Goal: Information Seeking & Learning: Compare options

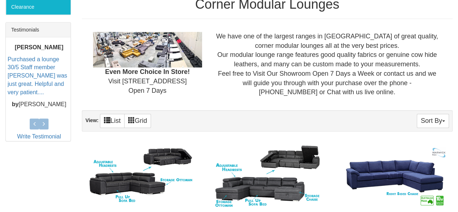
scroll to position [326, 0]
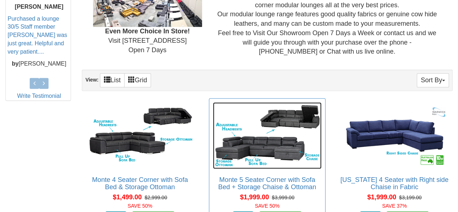
click at [278, 111] on img at bounding box center [267, 135] width 108 height 67
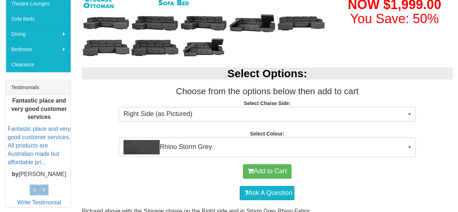
scroll to position [253, 0]
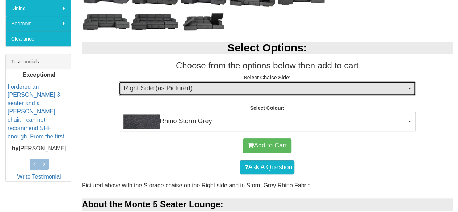
click at [293, 86] on span "Right Side (as Pictured)" at bounding box center [264, 88] width 282 height 9
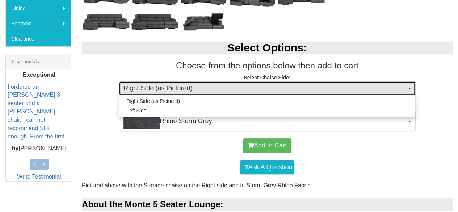
click at [293, 86] on span "Right Side (as Pictured)" at bounding box center [264, 88] width 282 height 9
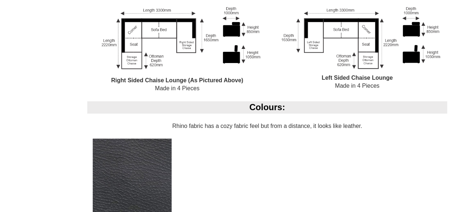
scroll to position [687, 0]
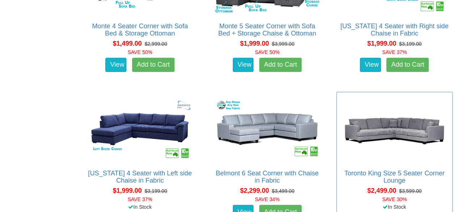
scroll to position [397, 0]
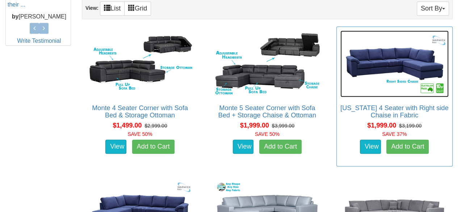
click at [390, 59] on img at bounding box center [394, 63] width 108 height 67
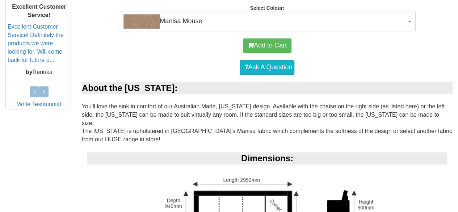
scroll to position [253, 0]
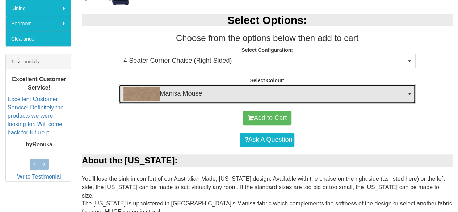
click at [297, 90] on span "Manisa Mouse" at bounding box center [264, 93] width 282 height 14
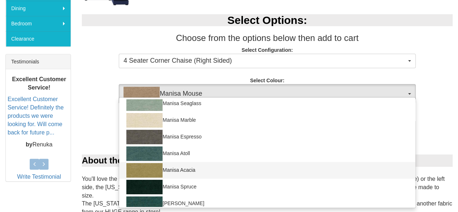
scroll to position [109, 0]
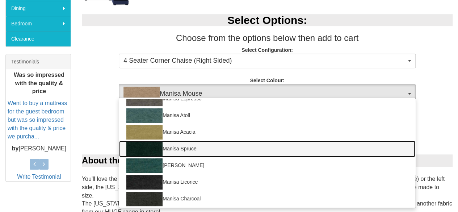
click at [182, 153] on link "Manisa Spruce" at bounding box center [267, 148] width 296 height 17
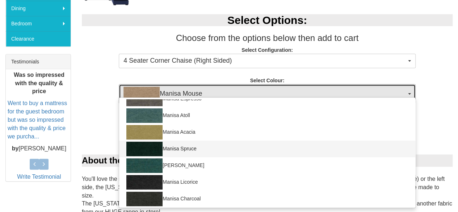
select select "1532"
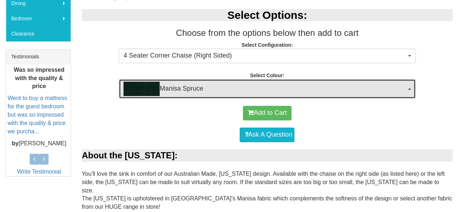
scroll to position [217, 0]
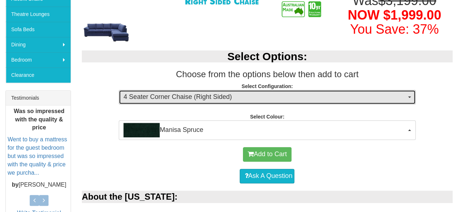
click at [255, 93] on span "4 Seater Corner Chaise (Right Sided)" at bounding box center [264, 96] width 282 height 9
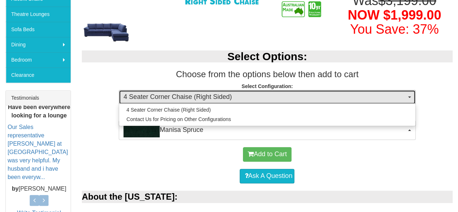
click at [255, 93] on span "4 Seater Corner Chaise (Right Sided)" at bounding box center [264, 96] width 282 height 9
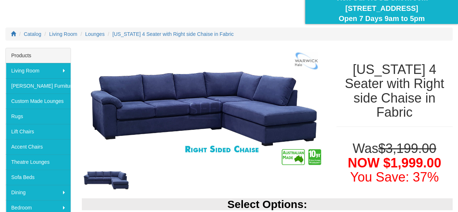
scroll to position [36, 0]
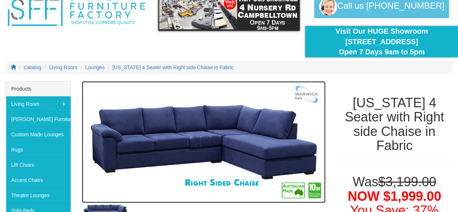
click at [194, 114] on img at bounding box center [203, 142] width 243 height 122
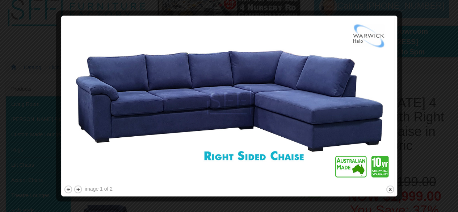
scroll to position [221, 0]
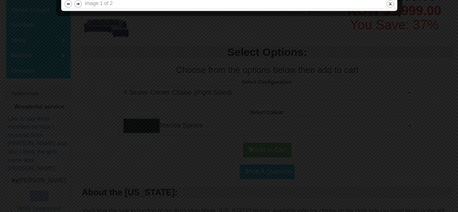
click at [378, 68] on div at bounding box center [229, 106] width 458 height 212
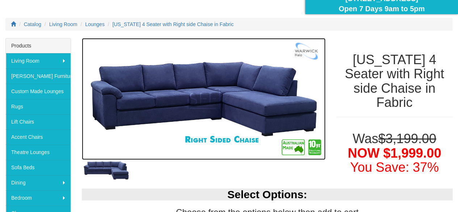
scroll to position [8, 0]
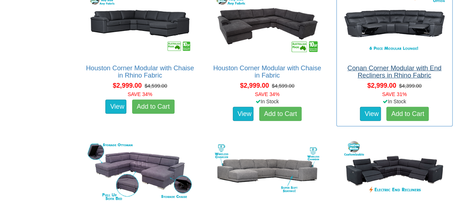
scroll to position [1084, 0]
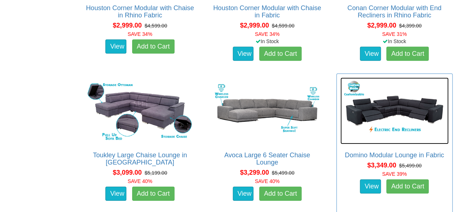
click at [426, 110] on img at bounding box center [394, 110] width 108 height 67
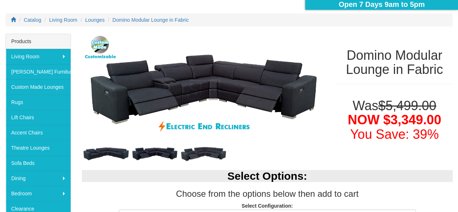
scroll to position [72, 0]
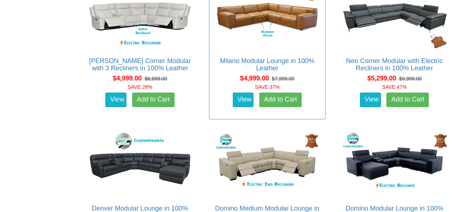
scroll to position [1880, 0]
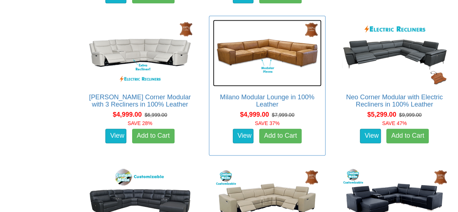
click at [292, 35] on img at bounding box center [267, 53] width 108 height 67
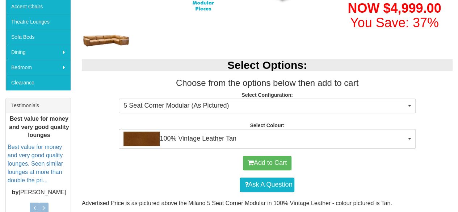
scroll to position [217, 0]
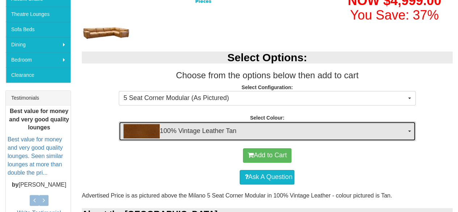
click at [246, 132] on span "100% Vintage Leather Tan" at bounding box center [264, 131] width 282 height 14
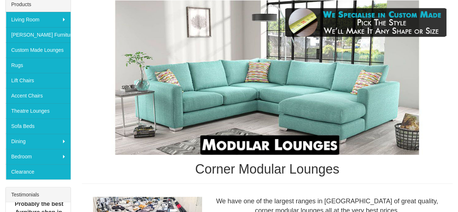
scroll to position [61, 0]
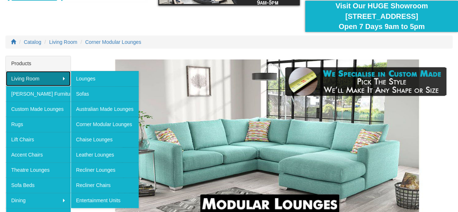
click at [16, 77] on link "Living Room" at bounding box center [38, 78] width 65 height 15
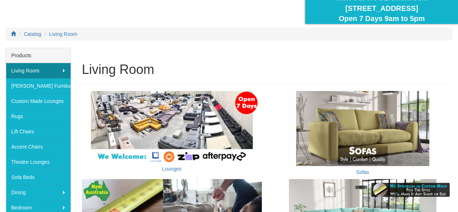
scroll to position [72, 0]
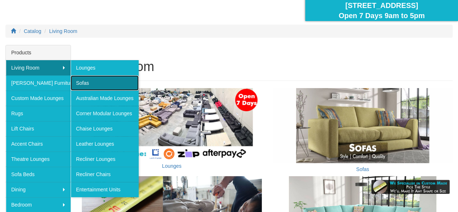
click at [115, 81] on link "Sofas" at bounding box center [105, 82] width 68 height 15
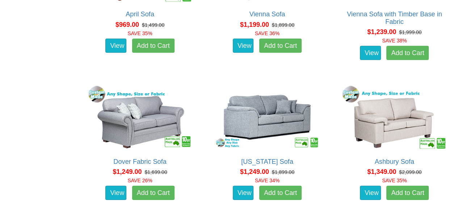
scroll to position [557, 0]
